Goal: Information Seeking & Learning: Learn about a topic

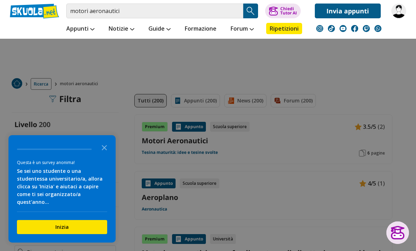
click at [30, 12] on link at bounding box center [34, 11] width 49 height 15
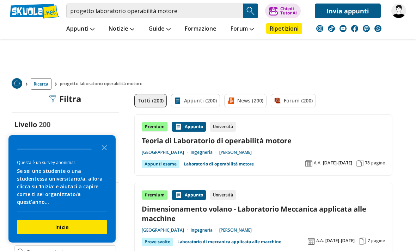
click at [105, 153] on icon "Close the survey" at bounding box center [104, 147] width 14 height 14
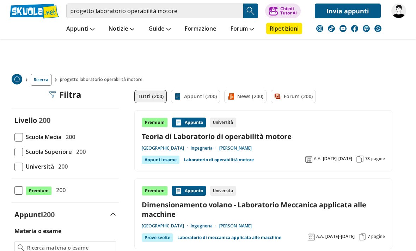
scroll to position [3, 0]
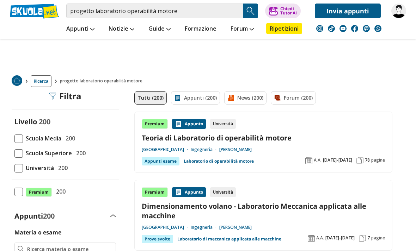
click at [267, 142] on link "Teoria di Laboratorio di operabilità motore" at bounding box center [263, 138] width 243 height 10
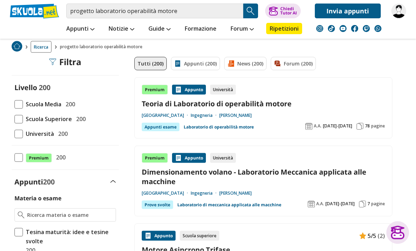
scroll to position [37, 0]
click at [268, 107] on link "Teoria di Laboratorio di operabilità motore" at bounding box center [263, 104] width 243 height 10
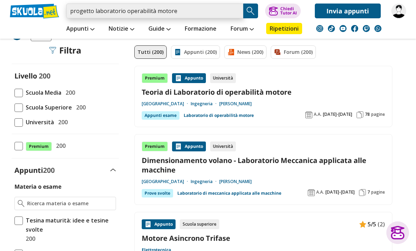
click at [237, 11] on input "progetto laboratorio operabilità motore" at bounding box center [154, 11] width 177 height 15
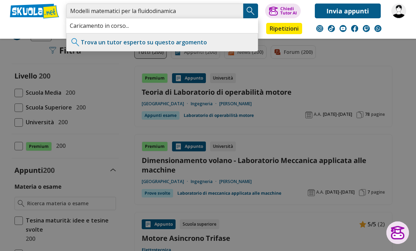
type input "Modelli matematici per la fluidodinamica"
click at [248, 12] on img "Search Button" at bounding box center [250, 11] width 11 height 11
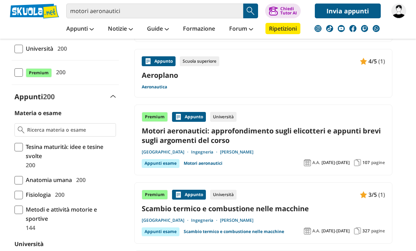
scroll to position [134, 0]
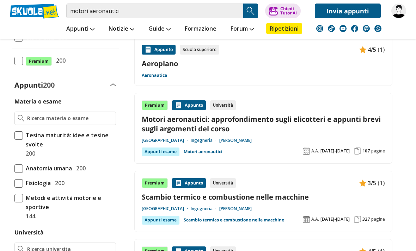
click at [346, 110] on div "Premium Appunto Università Motori aeronautici: approfondimento sugli elicotteri…" at bounding box center [263, 128] width 243 height 56
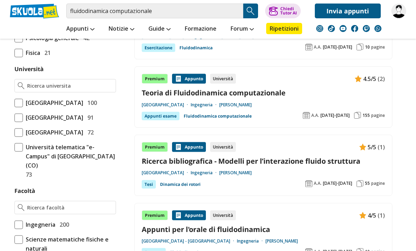
scroll to position [261, 0]
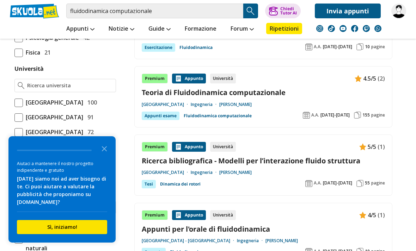
click at [105, 152] on polygon "Close the survey" at bounding box center [104, 148] width 5 height 5
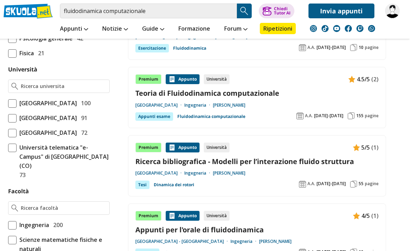
scroll to position [275, 0]
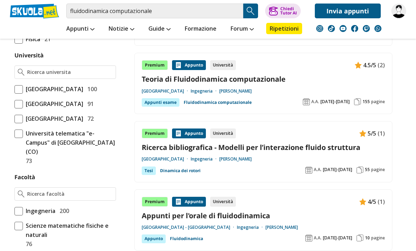
click at [270, 81] on link "Teoria di Fluidodinamica computazionale" at bounding box center [263, 79] width 243 height 10
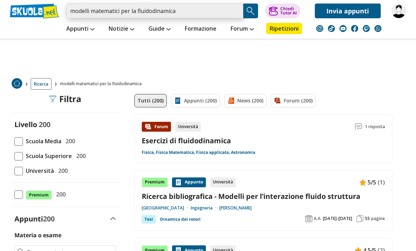
click at [205, 14] on input "modelli matematici per la fluidodinamica" at bounding box center [154, 11] width 177 height 15
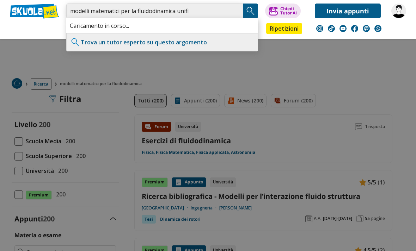
type input "modelli matematici per la fluidodinamica unifi"
click at [255, 12] on img "Search Button" at bounding box center [250, 11] width 11 height 11
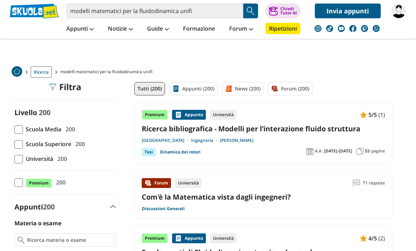
scroll to position [16, 0]
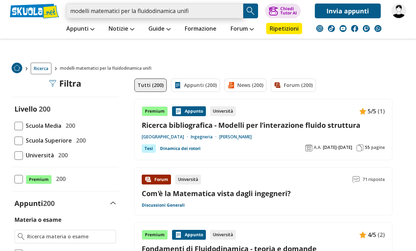
click at [208, 13] on input "modelli matematici per la fluidodinamica unifi" at bounding box center [154, 11] width 177 height 15
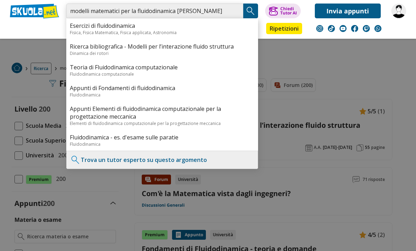
type input "modelli matematici per la fluidodinamica angiolo farina"
click at [248, 10] on img "Search Button" at bounding box center [250, 11] width 11 height 11
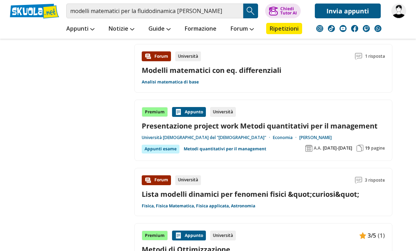
scroll to position [975, 0]
